Goal: Communication & Community: Answer question/provide support

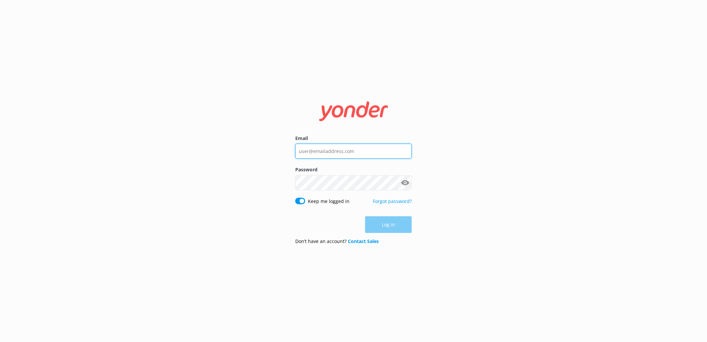
type input "[EMAIL_ADDRESS][DOMAIN_NAME]"
click at [388, 228] on div "Log in" at bounding box center [353, 224] width 117 height 17
click at [391, 224] on button "Log in" at bounding box center [388, 225] width 47 height 17
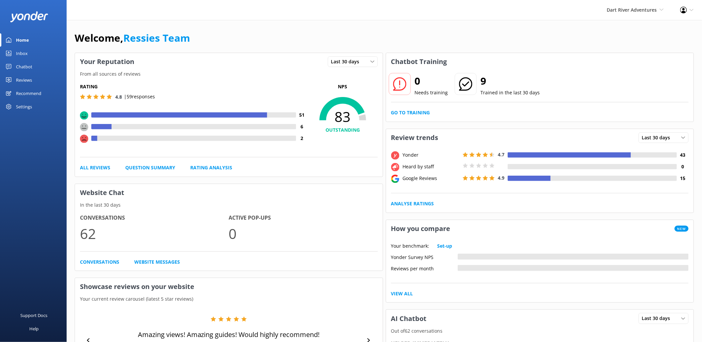
drag, startPoint x: 25, startPoint y: 78, endPoint x: 28, endPoint y: 78, distance: 3.4
click at [25, 78] on div "Reviews" at bounding box center [24, 79] width 16 height 13
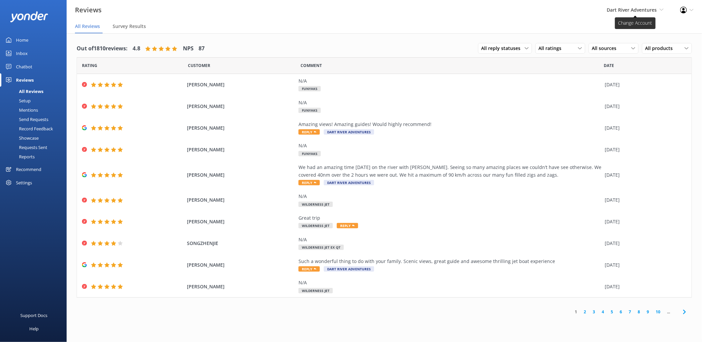
click at [663, 7] on span "Dart River Adventures Shotover Jet Dart River Adventures" at bounding box center [635, 9] width 57 height 7
click at [626, 31] on link "Shotover Jet" at bounding box center [639, 29] width 67 height 16
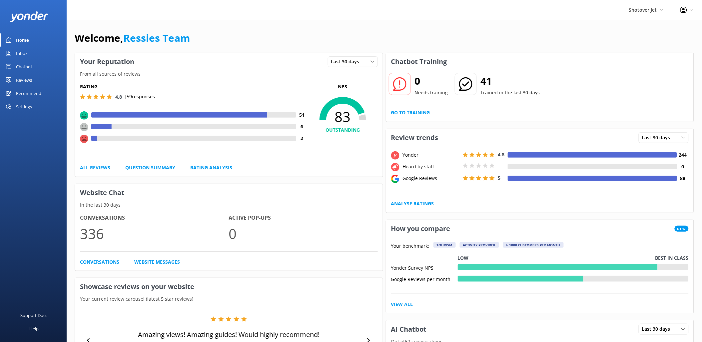
click at [20, 78] on div "Reviews" at bounding box center [24, 79] width 16 height 13
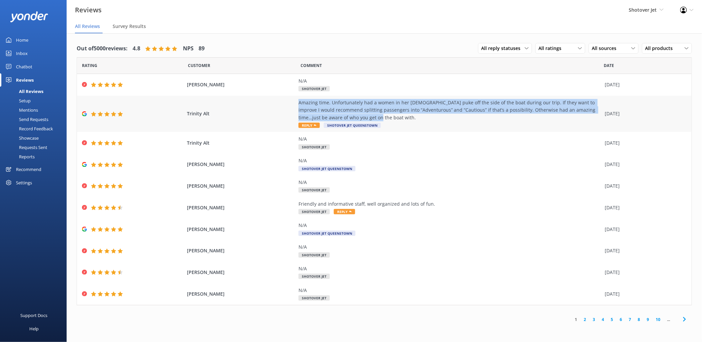
drag, startPoint x: 300, startPoint y: 101, endPoint x: 389, endPoint y: 120, distance: 90.6
click at [389, 120] on div "Amazing time. Unfortunately had a women in her [DEMOGRAPHIC_DATA] puke off the …" at bounding box center [449, 110] width 303 height 22
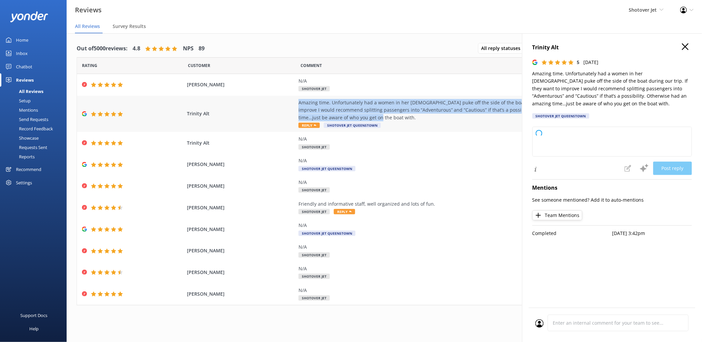
copy div "Amazing time. Unfortunately had a women in her [DEMOGRAPHIC_DATA] puke off the …"
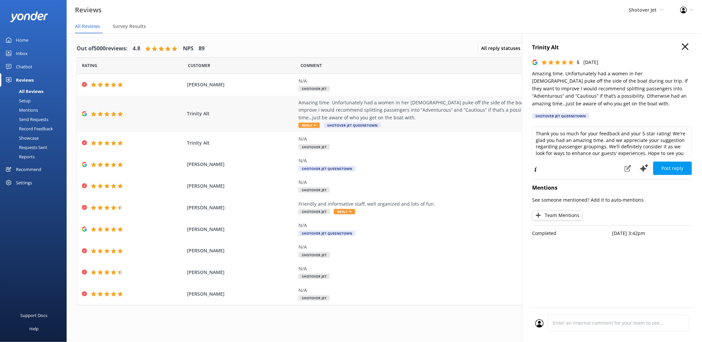
click at [315, 125] on use at bounding box center [315, 125] width 3 height 2
drag, startPoint x: 589, startPoint y: 151, endPoint x: 528, endPoint y: 122, distance: 67.5
click at [528, 122] on div "Trinity Alt 5 Thu, 2nd Oct 2025 Amazing time. Unfortunately had a women in her …" at bounding box center [612, 204] width 180 height 342
paste textarea "for sharing your experience and for your thoughtful feedback. We’re glad to hea…"
drag, startPoint x: 599, startPoint y: 153, endPoint x: 525, endPoint y: 123, distance: 79.7
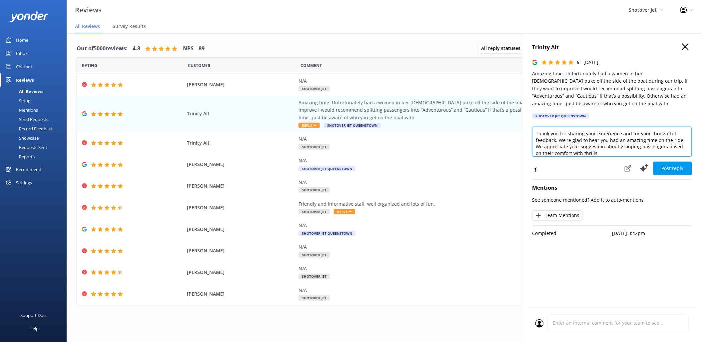
click at [525, 123] on div "Trinity Alt 5 Thu, 2nd Oct 2025 Amazing time. Unfortunately had a women in her …" at bounding box center [612, 204] width 180 height 342
paste textarea "Kia ora, Thank you for sharing your experience and for your thoughtful feedback…"
click at [551, 132] on textarea "Kia ora, Thank you for sharing your experience and for your thoughtful feedback…" at bounding box center [612, 142] width 160 height 30
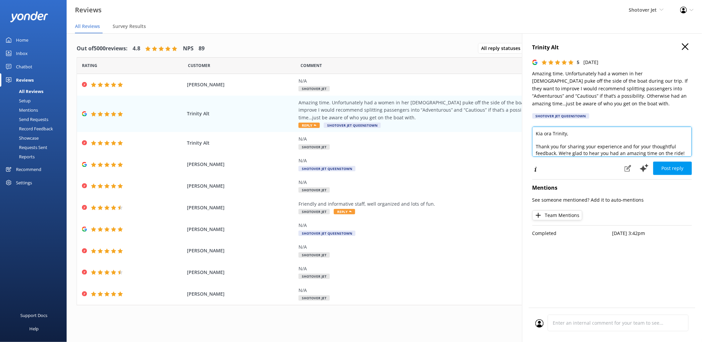
click at [537, 146] on textarea "Kia ora Trinity, Thank you for sharing your experience and for your thoughtful …" at bounding box center [612, 142] width 160 height 30
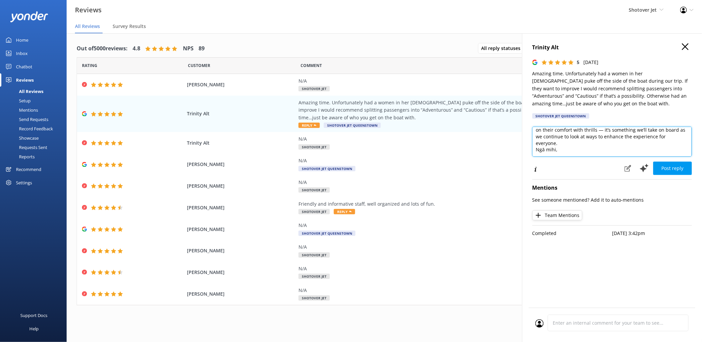
scroll to position [29, 0]
click at [561, 151] on textarea "Kia ora Trinity, Thank you for sharing your experience and for your thoughtful …" at bounding box center [612, 142] width 160 height 30
click at [602, 140] on textarea "Kia ora Trinity, Thank you for sharing your experience and for your thoughtful …" at bounding box center [612, 142] width 160 height 30
click at [599, 139] on textarea "Kia ora Trinity, Thank you for sharing your experience and for your thoughtful …" at bounding box center [612, 142] width 160 height 30
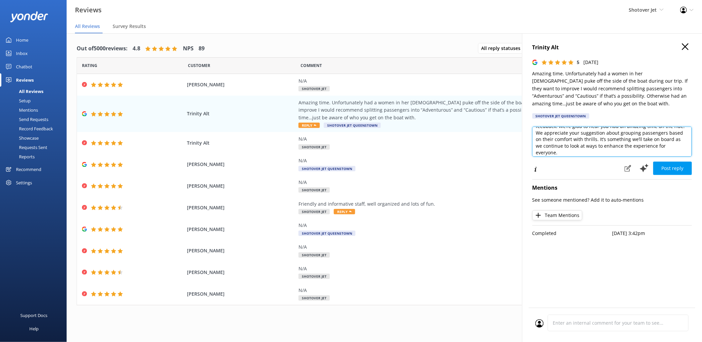
click at [567, 154] on textarea "Kia ora Trinity, Thank you for sharing your experience and for your thoughtful …" at bounding box center [612, 142] width 160 height 30
type textarea "Kia ora Trinity, Thank you for sharing your experience and for your thoughtful …"
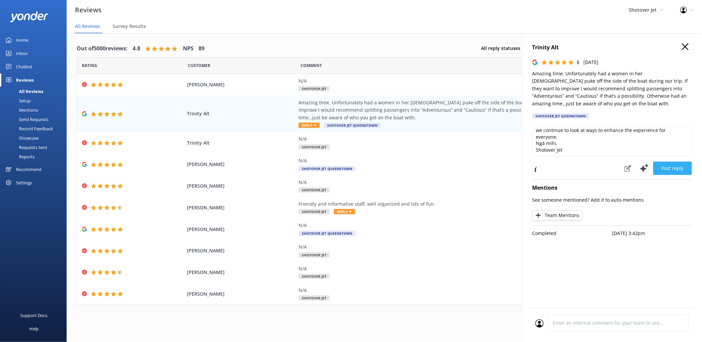
click at [680, 170] on button "Post reply" at bounding box center [672, 168] width 39 height 13
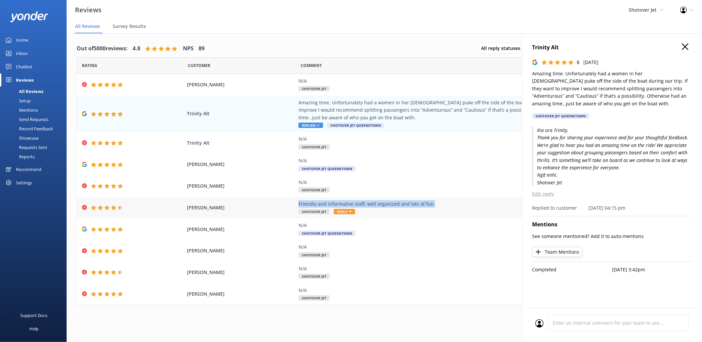
drag, startPoint x: 431, startPoint y: 204, endPoint x: 299, endPoint y: 203, distance: 132.2
click at [299, 203] on div "Friendly and informative staff, well organized and lots of fun." at bounding box center [449, 203] width 303 height 7
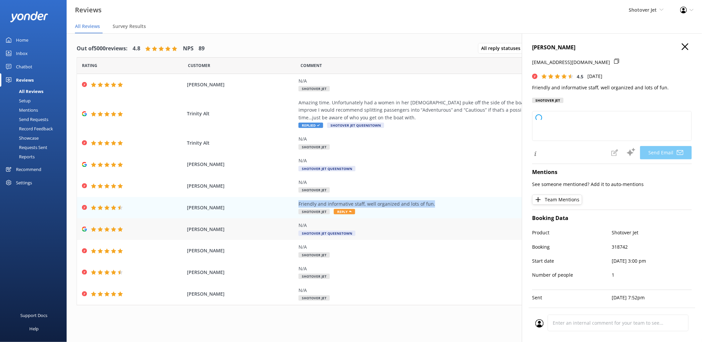
copy div "Friendly and informative staff, well organized and lots of fun."
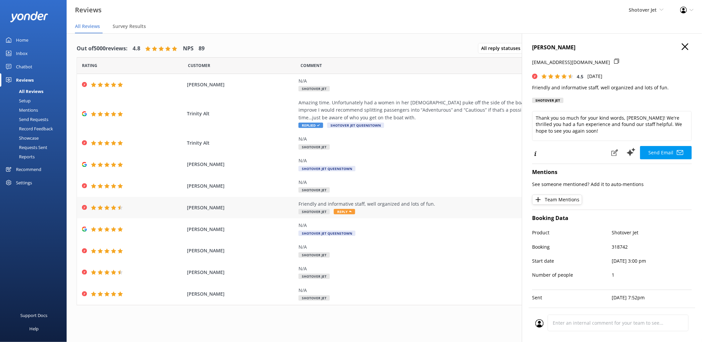
click at [344, 212] on span "Reply" at bounding box center [344, 211] width 21 height 5
click at [349, 211] on use at bounding box center [350, 212] width 3 height 2
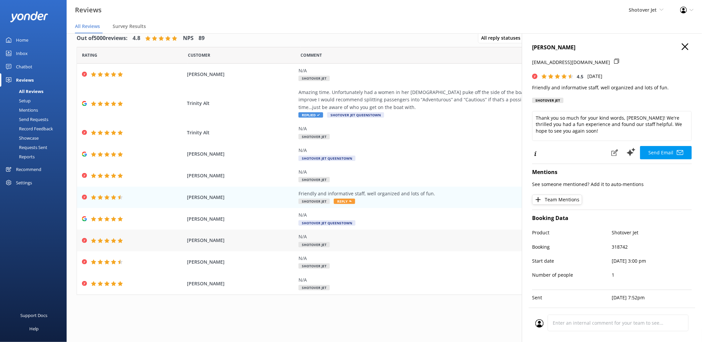
scroll to position [13, 0]
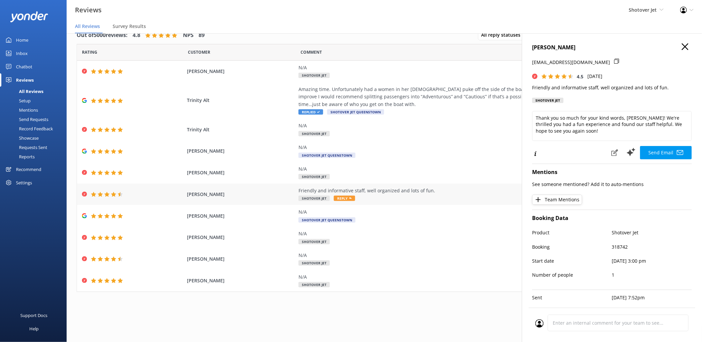
click at [349, 198] on use at bounding box center [350, 198] width 3 height 2
drag, startPoint x: 584, startPoint y: 134, endPoint x: 533, endPoint y: 110, distance: 55.9
click at [533, 110] on div "Suzanne pretty suzyq@bigpond.com 4.5 Thu, 2nd Oct 2025 Friendly and informative…" at bounding box center [612, 204] width 180 height 342
paste textarea "Kia ora, Thank you for your lovely review! We’re thrilled to hear you enjoyed t…"
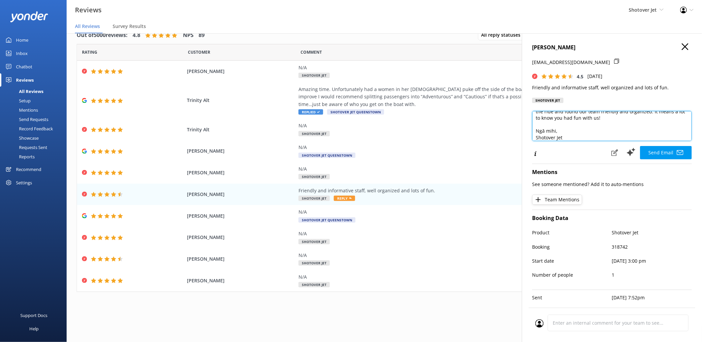
scroll to position [0, 0]
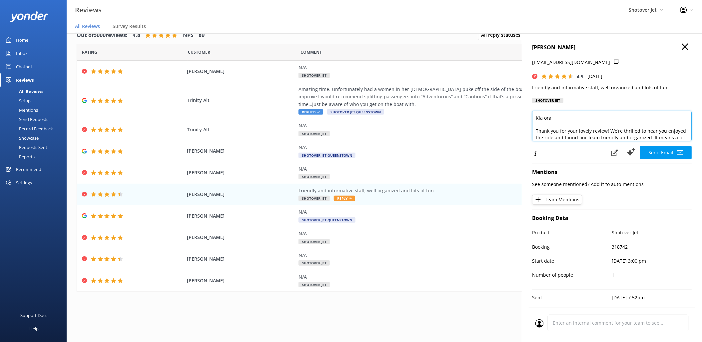
click at [550, 118] on textarea "Kia ora, Thank you for your lovely review! We’re thrilled to hear you enjoyed t…" at bounding box center [612, 126] width 160 height 30
click at [537, 129] on textarea "Kia ora Suzanne, Thank you for your lovely review! We’re thrilled to hear you e…" at bounding box center [612, 126] width 160 height 30
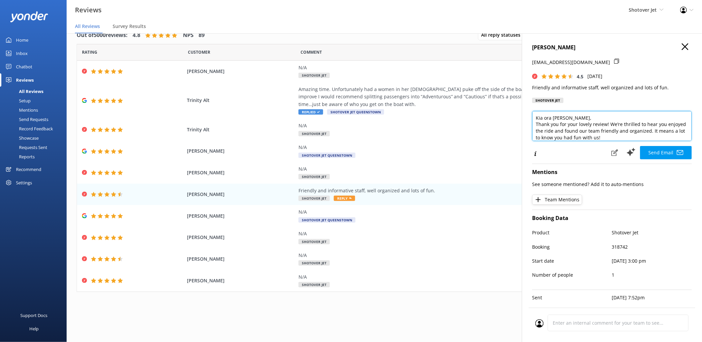
scroll to position [17, 0]
type textarea "Kia ora Suzanne, Thank you for your lovely review! We’re thrilled to hear you e…"
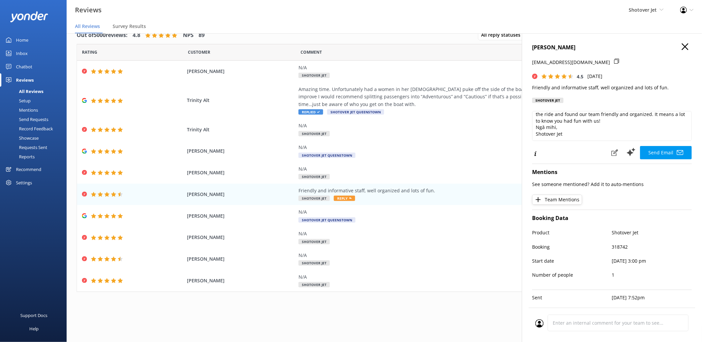
click at [682, 47] on use "button" at bounding box center [685, 46] width 7 height 7
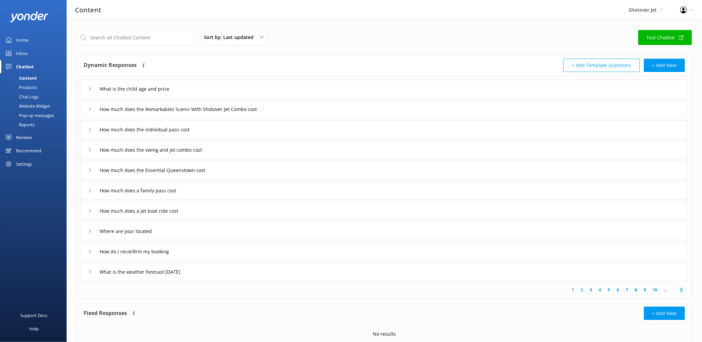
drag, startPoint x: 25, startPoint y: 137, endPoint x: 62, endPoint y: 137, distance: 36.6
click at [25, 137] on div "Reviews" at bounding box center [24, 137] width 16 height 13
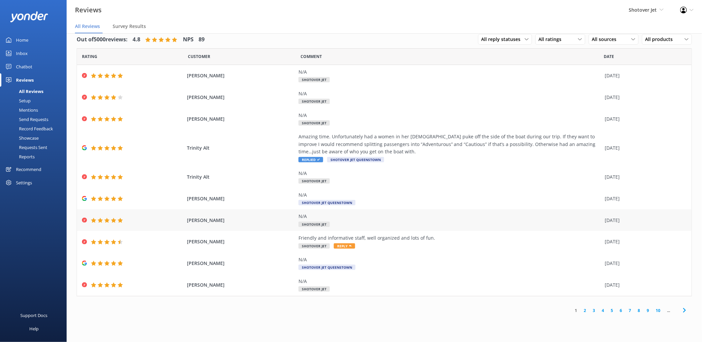
scroll to position [13, 0]
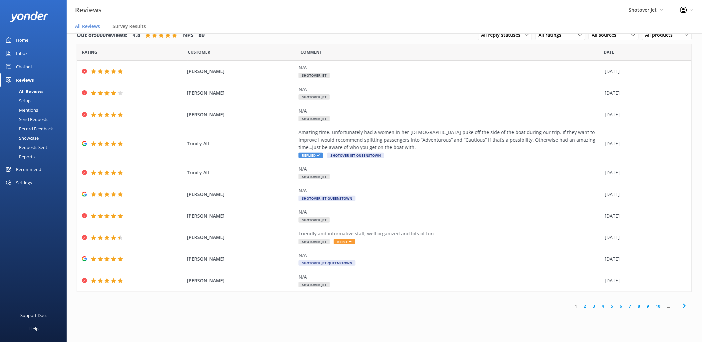
click at [586, 307] on link "2" at bounding box center [585, 306] width 9 height 6
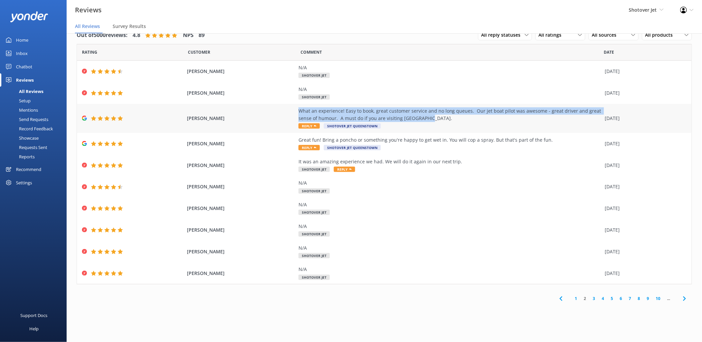
drag, startPoint x: 297, startPoint y: 110, endPoint x: 429, endPoint y: 121, distance: 131.7
click at [429, 121] on div "Simon Kinsmore What an experience! Easy to book, great customer service and no …" at bounding box center [384, 118] width 615 height 29
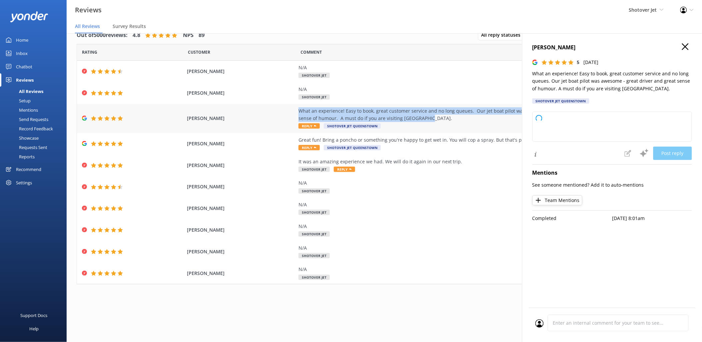
type textarea "Thank you so much for your fantastic review! We're thrilled you had a great tim…"
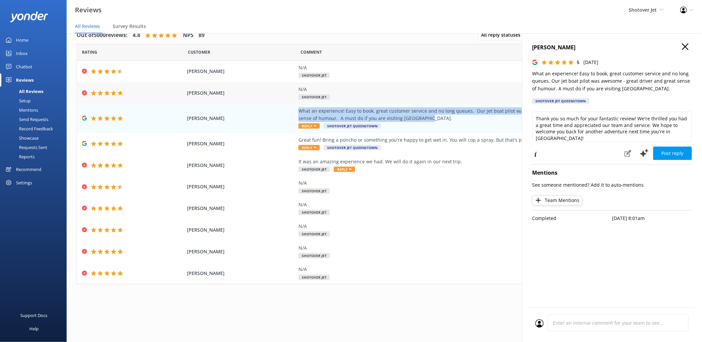
copy div "What an experience! Easy to book, great customer service and no long queues. Ou…"
click at [686, 47] on use "button" at bounding box center [685, 46] width 7 height 7
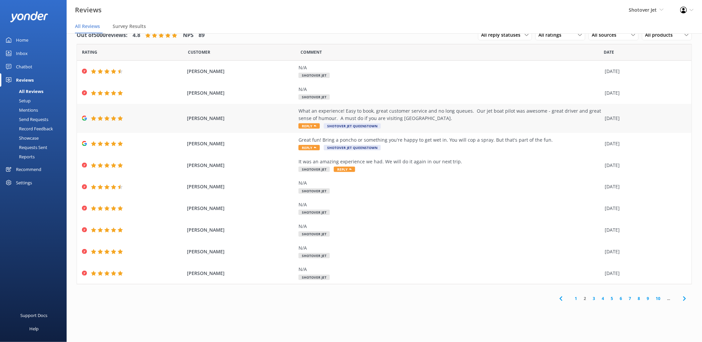
click at [312, 125] on span "Reply" at bounding box center [308, 125] width 21 height 5
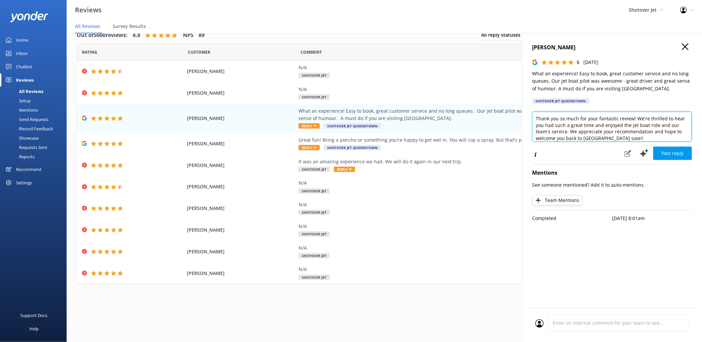
scroll to position [4, 0]
drag, startPoint x: 535, startPoint y: 118, endPoint x: 628, endPoint y: 145, distance: 96.1
click at [628, 145] on div "Thank you so much for your fantastic review! We're thrilled to hear you had suc…" at bounding box center [612, 129] width 160 height 35
paste textarea "Kia ora, Thank you so much for your fantastic review! We're thrilled to hear th…"
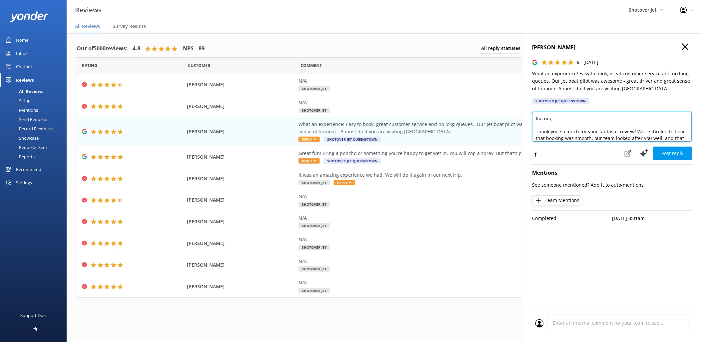
scroll to position [17, 0]
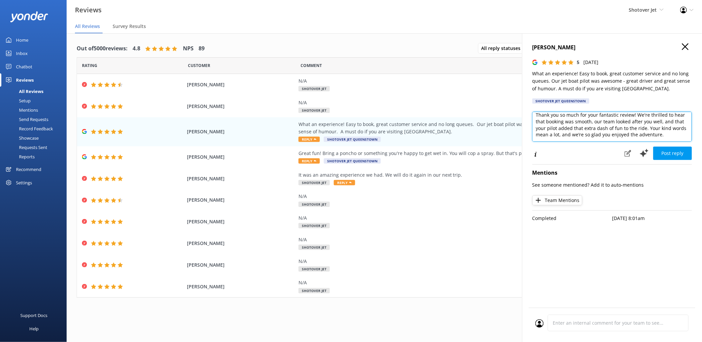
drag, startPoint x: 536, startPoint y: 118, endPoint x: 669, endPoint y: 142, distance: 136.0
click at [669, 142] on div "Kia ora, Thank you so much for your fantastic review! We're thrilled to hear th…" at bounding box center [612, 128] width 160 height 33
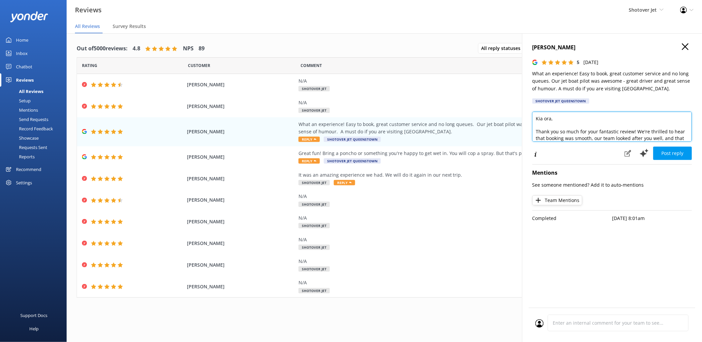
click at [536, 132] on textarea "Kia ora, Thank you so much for your fantastic review! We're thrilled to hear th…" at bounding box center [612, 127] width 160 height 30
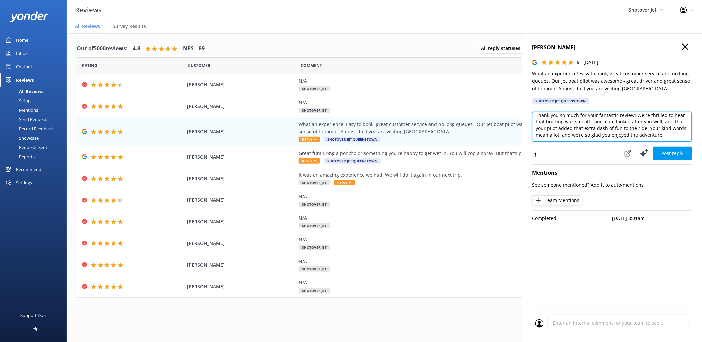
click at [557, 128] on textarea "Kia ora Simon, Thank you so much for your fantastic review! We're thrilled to h…" at bounding box center [612, 127] width 160 height 30
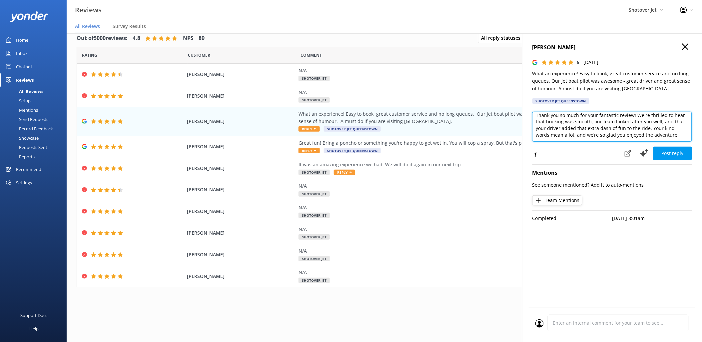
scroll to position [13, 0]
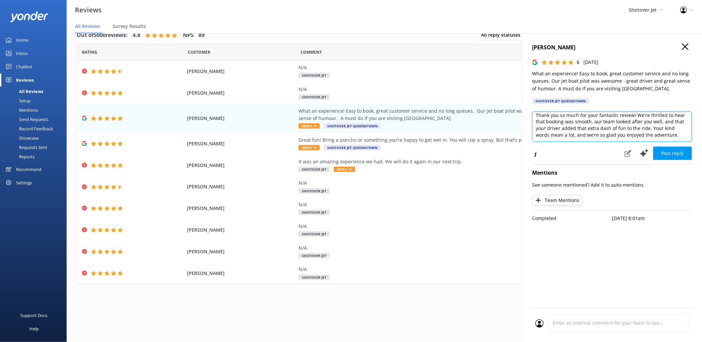
click at [676, 136] on textarea "Kia ora Simon, Thank you so much for your fantastic review! We're thrilled to h…" at bounding box center [612, 127] width 160 height 30
paste textarea "Ngā mihi / Kind regards,"
type textarea "Kia ora Simon, Thank you so much for your fantastic review! We're thrilled to h…"
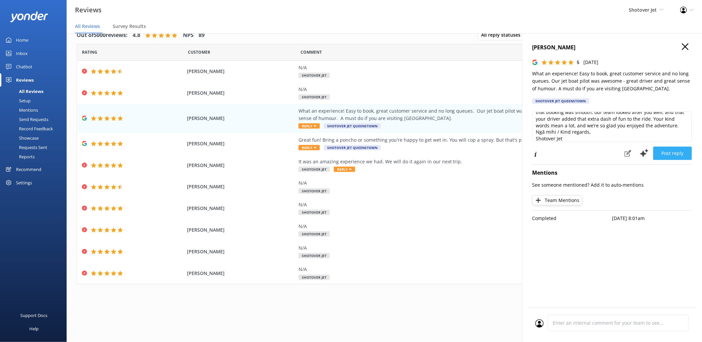
click at [678, 154] on button "Post reply" at bounding box center [672, 153] width 39 height 13
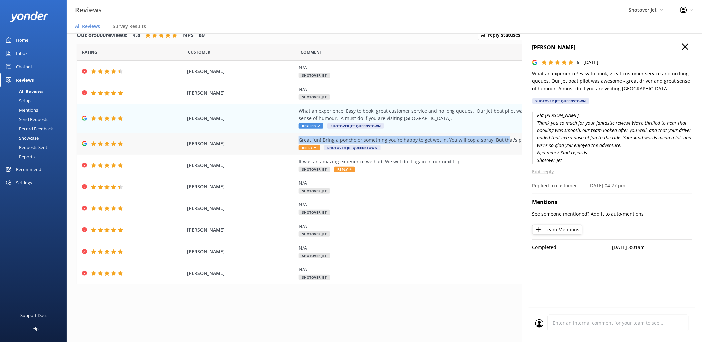
drag, startPoint x: 297, startPoint y: 139, endPoint x: 504, endPoint y: 141, distance: 206.2
click at [504, 141] on div "Benjamin Harsas Great fun! Bring a poncho or something you're happy to get wet …" at bounding box center [384, 144] width 615 height 22
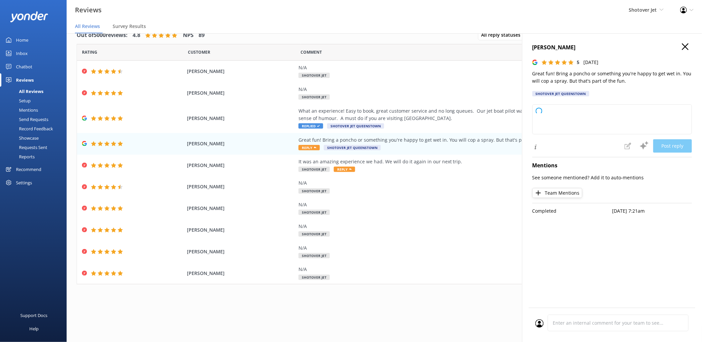
drag, startPoint x: 504, startPoint y: 141, endPoint x: 460, endPoint y: 302, distance: 167.7
click at [460, 310] on div "Out of 5000 reviews: 4.8 NPS 89 All reply statuses All reply statuses Needs a r…" at bounding box center [384, 166] width 635 height 292
type textarea "Thank you so much for your fantastic review! We're thrilled you had a great tim…"
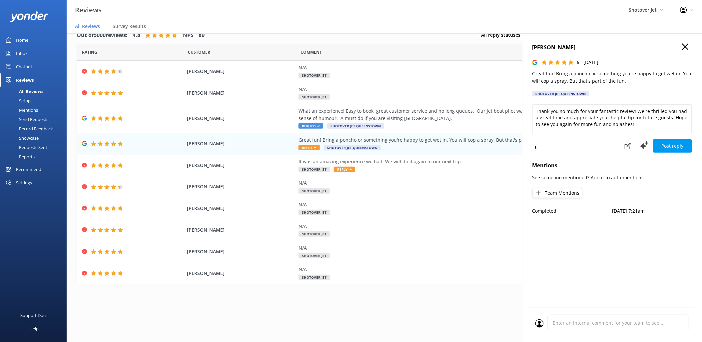
click at [686, 48] on icon "button" at bounding box center [685, 46] width 7 height 7
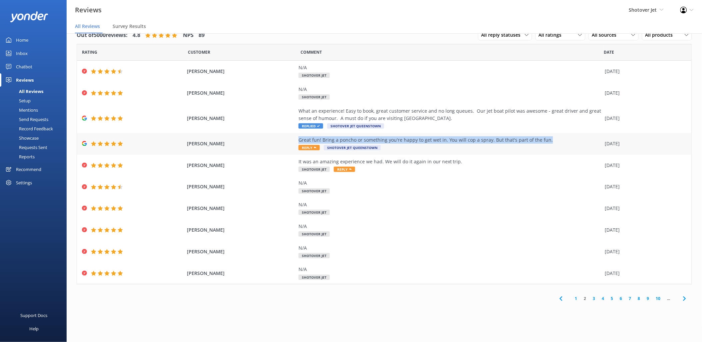
drag, startPoint x: 545, startPoint y: 141, endPoint x: 300, endPoint y: 140, distance: 245.1
click at [300, 140] on div "Great fun! Bring a poncho or something you're happy to get wet in. You will cop…" at bounding box center [449, 139] width 303 height 7
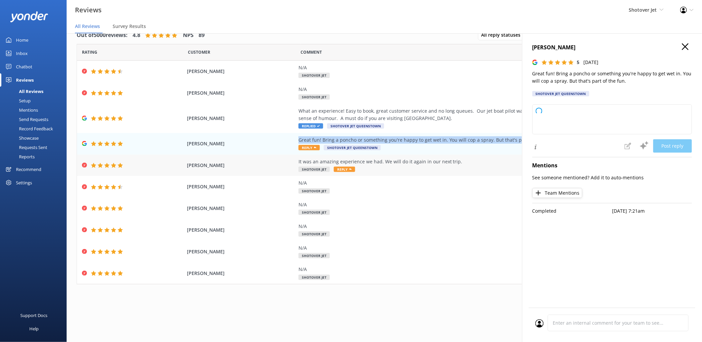
copy div "Great fun! Bring a poncho or something you're happy to get wet in. You will cop…"
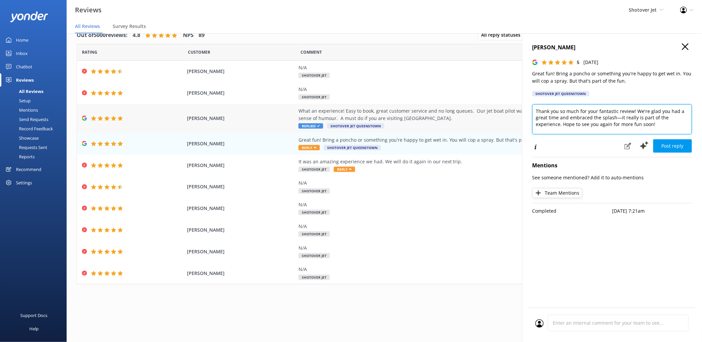
drag, startPoint x: 661, startPoint y: 125, endPoint x: 519, endPoint y: 107, distance: 143.7
click at [519, 107] on div "Out of 5000 reviews: 4.8 NPS 89 All reply statuses All reply statuses Needs a r…" at bounding box center [384, 181] width 635 height 322
paste textarea "Kia ora, Thanks for sharing your experience! We love that you embraced the spra…"
click at [622, 114] on textarea "Kia ora, Thanks for sharing your experience! We love that you embraced the spra…" at bounding box center [612, 119] width 160 height 30
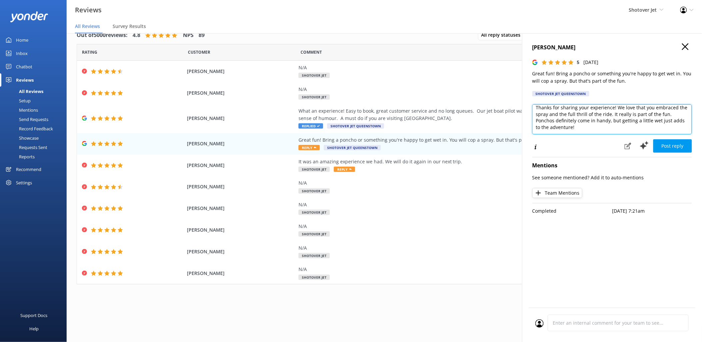
scroll to position [0, 0]
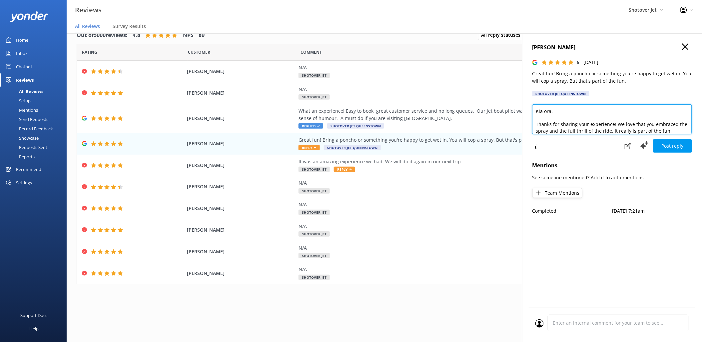
click at [536, 123] on textarea "Kia ora, Thanks for sharing your experience! We love that you embraced the spra…" at bounding box center [612, 119] width 160 height 30
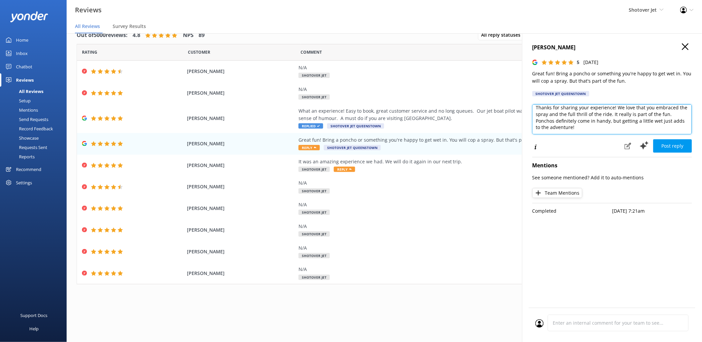
click at [580, 131] on textarea "Kia ora Benjamin, Thanks for sharing your experience! We love that you embraced…" at bounding box center [612, 119] width 160 height 30
click at [542, 131] on textarea "Kia ora Benjamin, Thanks for sharing your experience! We love that you embraced…" at bounding box center [612, 119] width 160 height 30
paste textarea "Ngā mihi / Kind regards,"
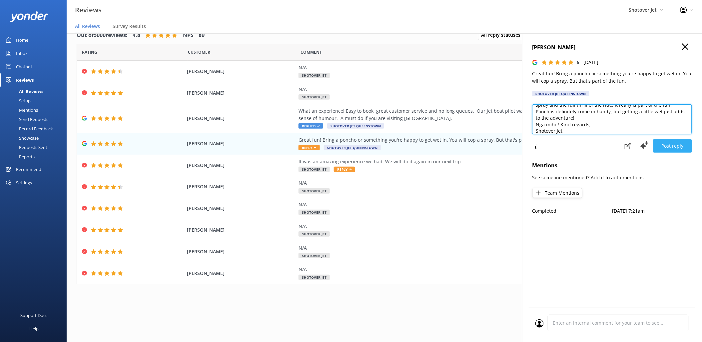
type textarea "Kia ora Benjamin, Thanks for sharing your experience! We love that you embraced…"
click at [677, 147] on button "Post reply" at bounding box center [672, 145] width 39 height 13
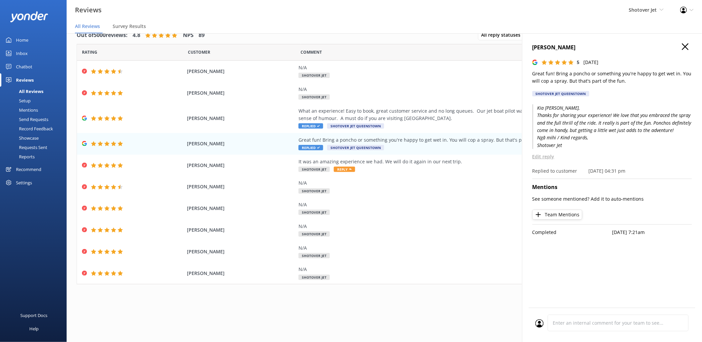
click at [362, 304] on div "1 2 3 4 5 6 7 8 9 10 ..." at bounding box center [384, 298] width 615 height 15
click at [342, 168] on span "Reply" at bounding box center [344, 169] width 21 height 5
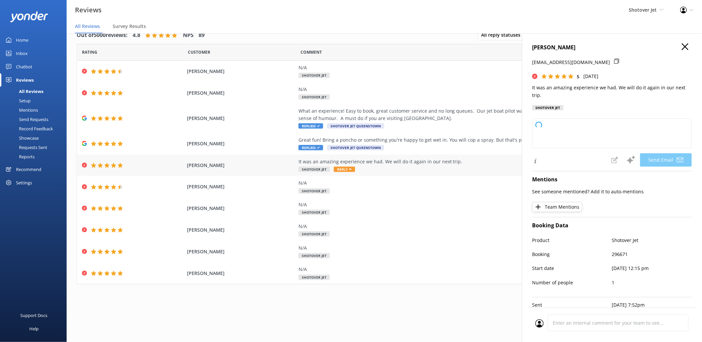
type textarea "Thank you so much, Samuel! We’re thrilled to hear you had an amazing experience…"
